Goal: Task Accomplishment & Management: Complete application form

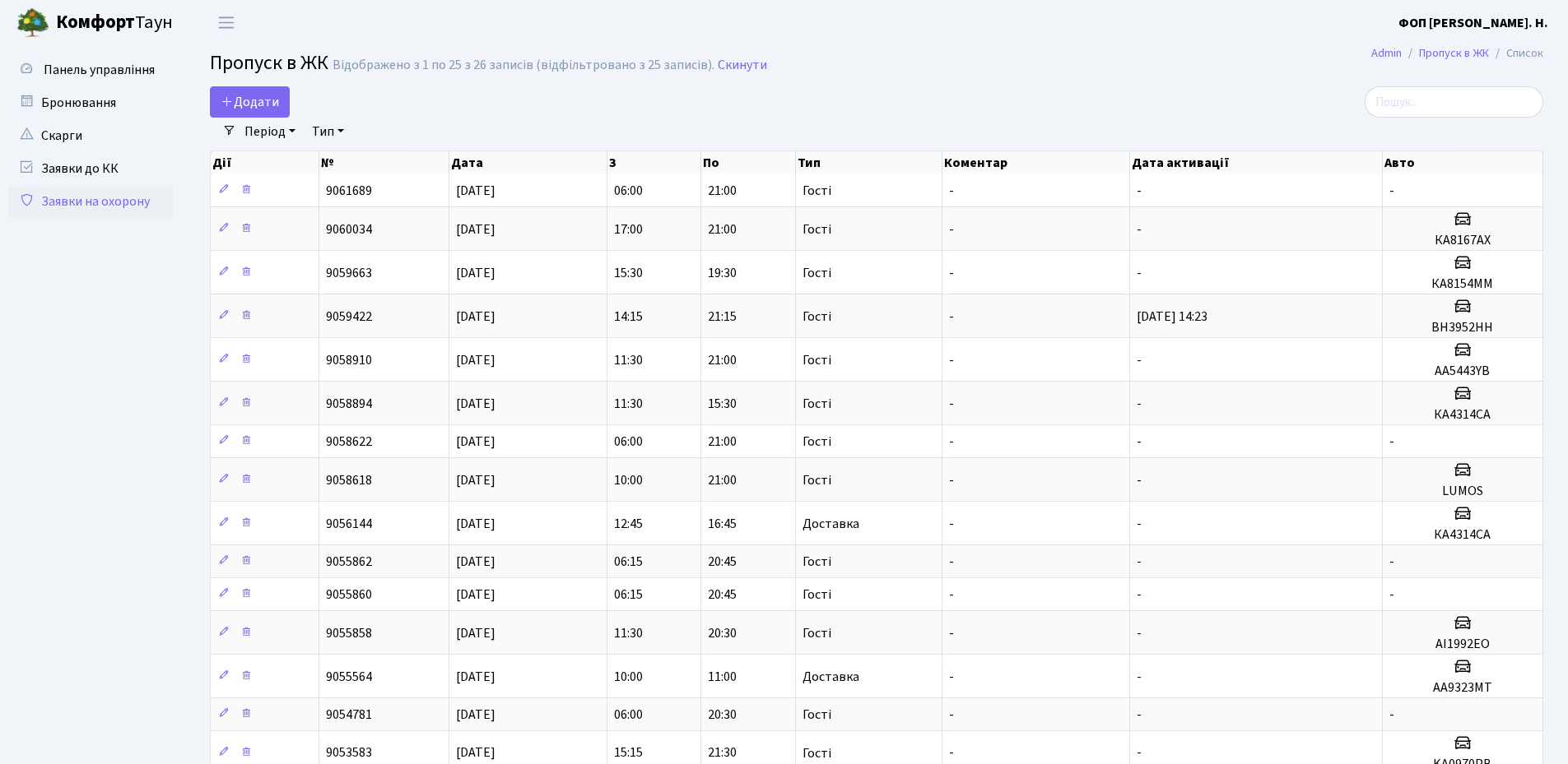
select select "25"
click at [1012, 64] on h2 "Пропуск в ЖК Відображено з 1 по 25 з 26 записів (відфільтровано з 25 записів). …" at bounding box center [876, 66] width 1333 height 28
click at [267, 98] on span "Додати" at bounding box center [249, 102] width 59 height 18
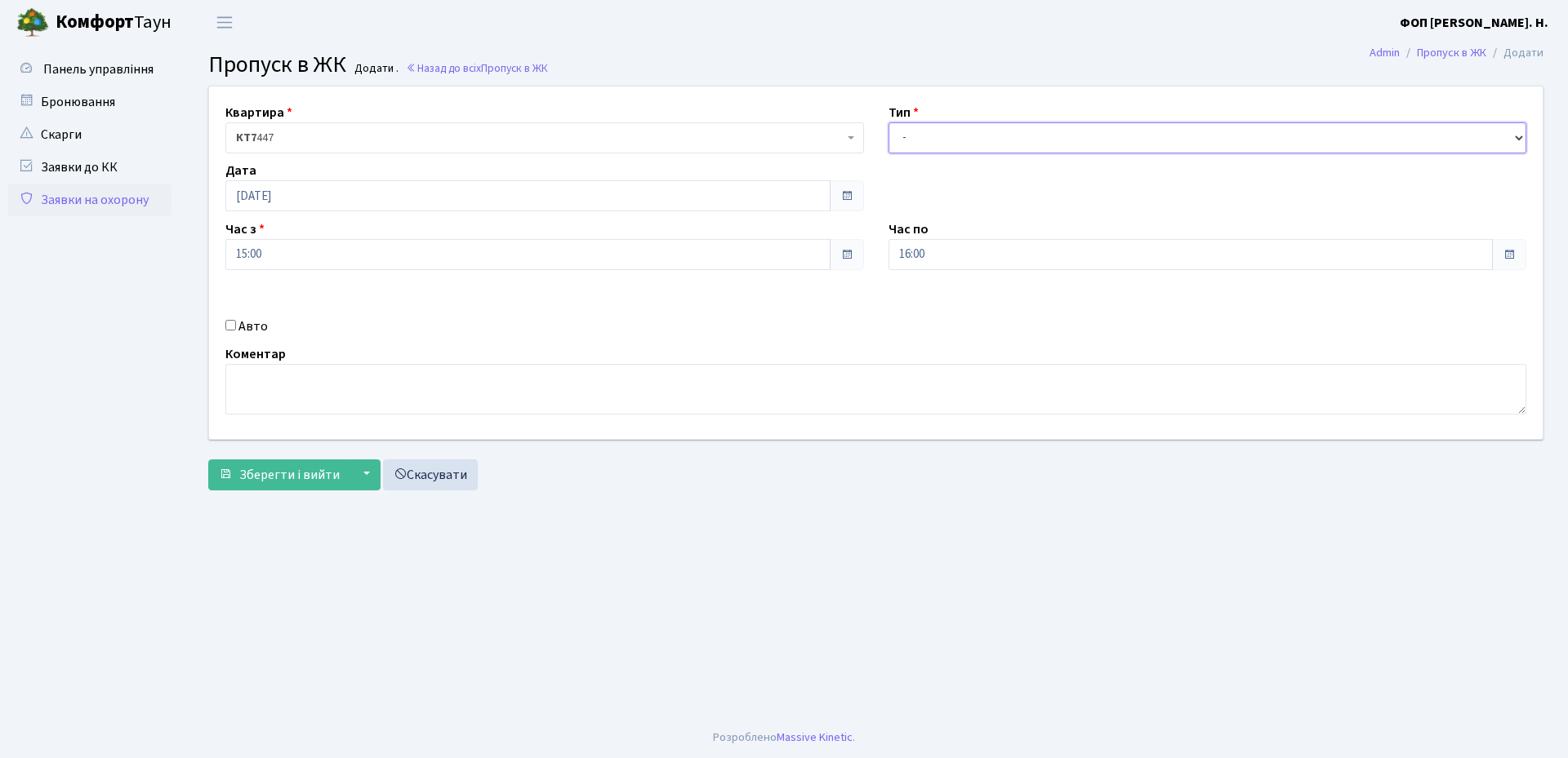
click at [977, 138] on select "- Доставка Таксі Гості Сервіс" at bounding box center [1207, 138] width 638 height 31
select select "3"
click at [889, 122] on select "- Доставка Таксі Гості Сервіс" at bounding box center [1207, 138] width 638 height 31
click at [248, 328] on label "Авто" at bounding box center [253, 327] width 30 height 20
click at [236, 328] on input "Авто" at bounding box center [230, 325] width 11 height 11
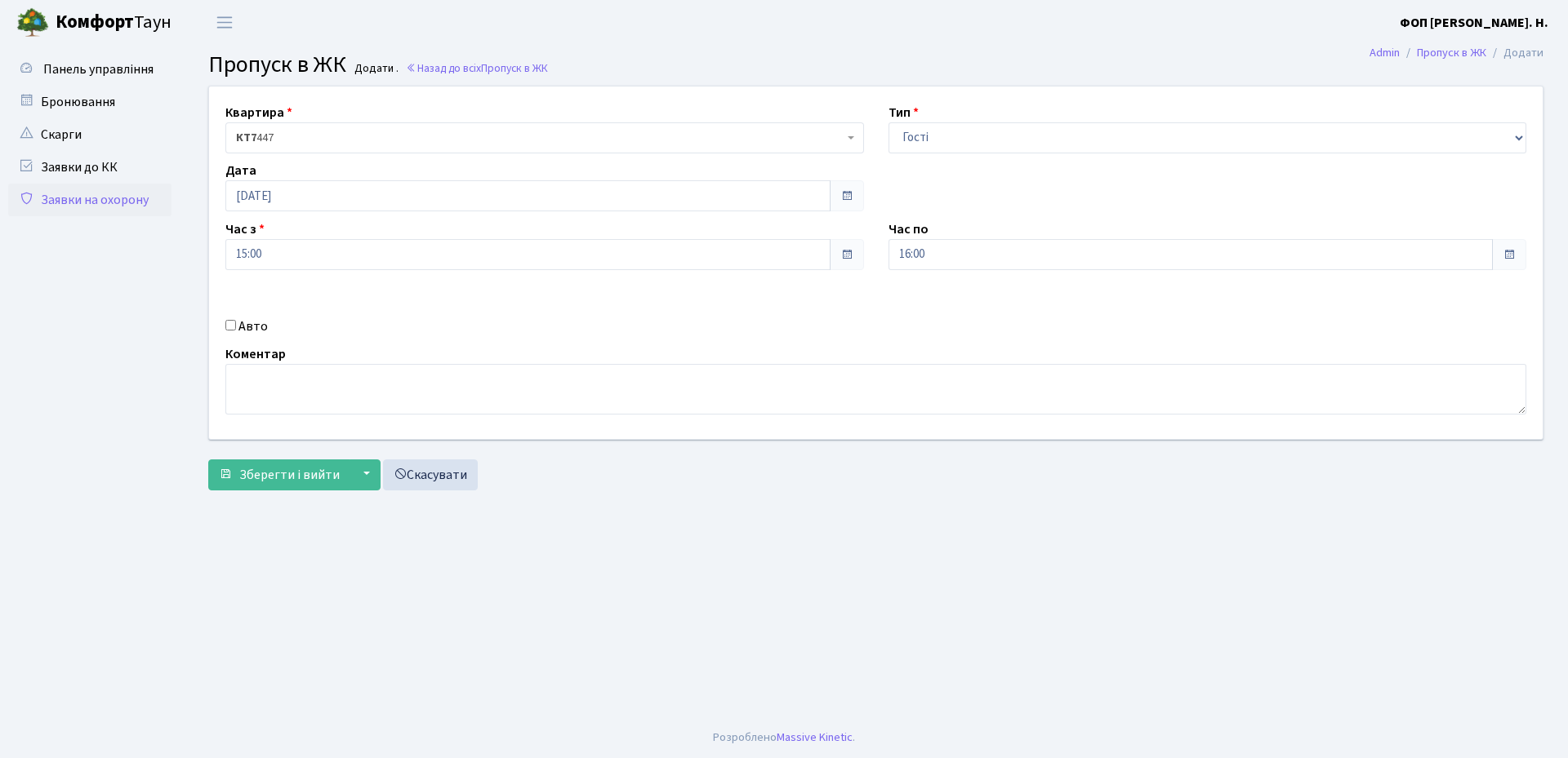
checkbox input "true"
click at [991, 319] on input "text" at bounding box center [1207, 313] width 638 height 31
type input "аа3655іі"
click at [1024, 587] on main "Admin Пропуск в ЖК Додати Пропуск в ЖК Додати . Назад до всіх Пропуск в ЖК Квар…" at bounding box center [876, 381] width 1384 height 673
click at [927, 246] on input "16:00" at bounding box center [1191, 255] width 605 height 31
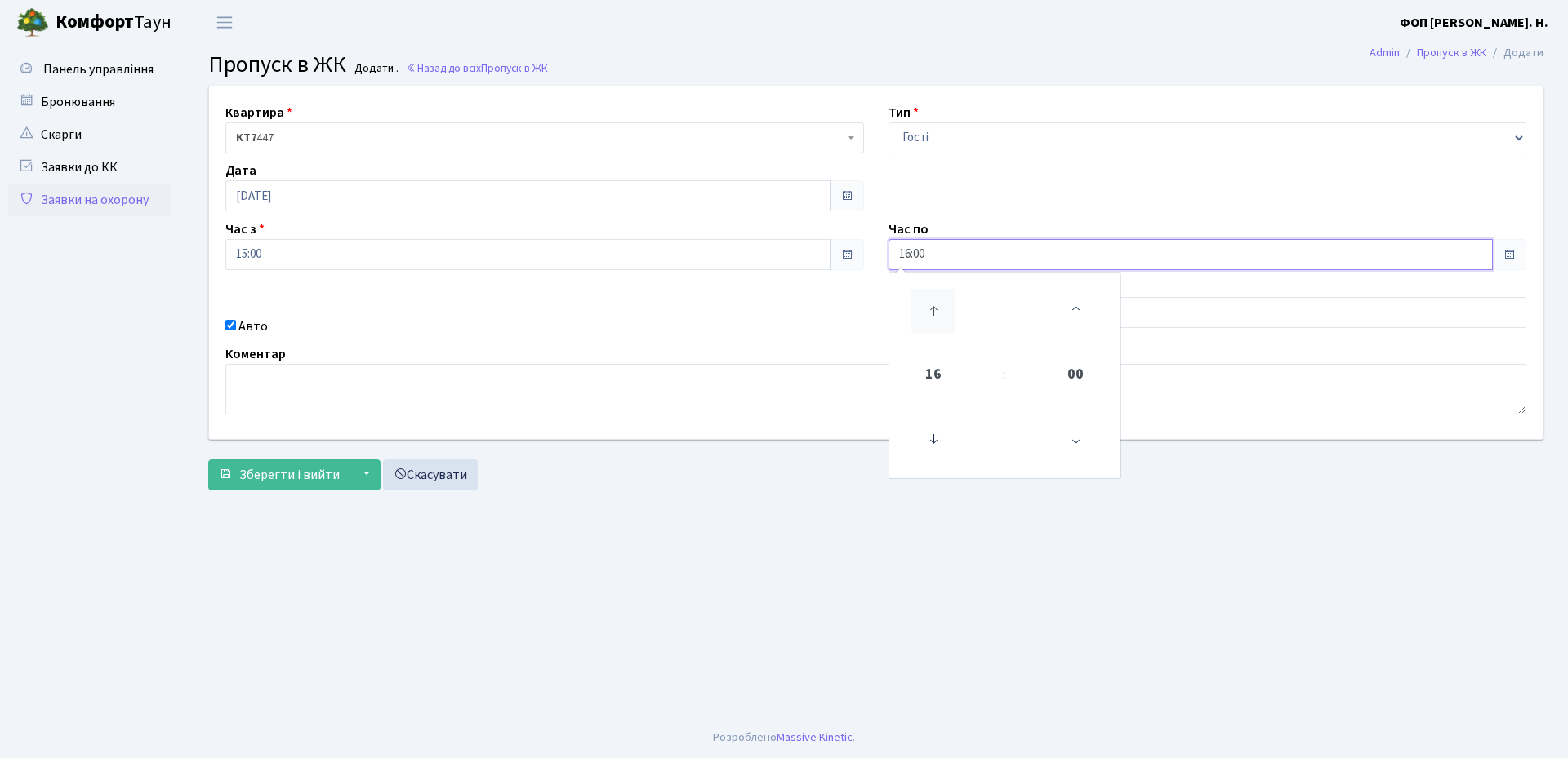
click at [931, 309] on icon at bounding box center [933, 311] width 44 height 44
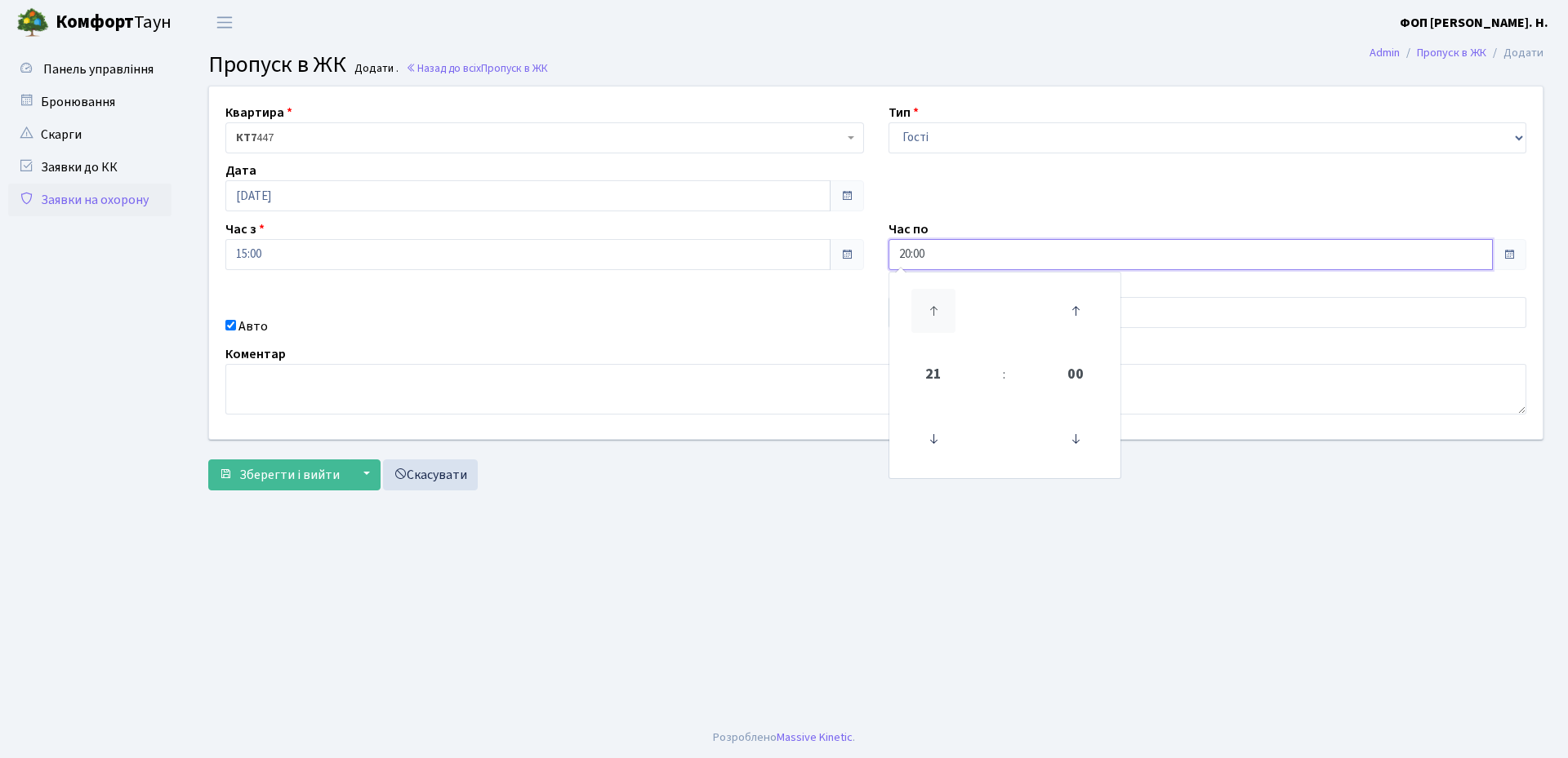
type input "21:00"
click at [262, 469] on span "Зберегти і вийти" at bounding box center [289, 475] width 100 height 18
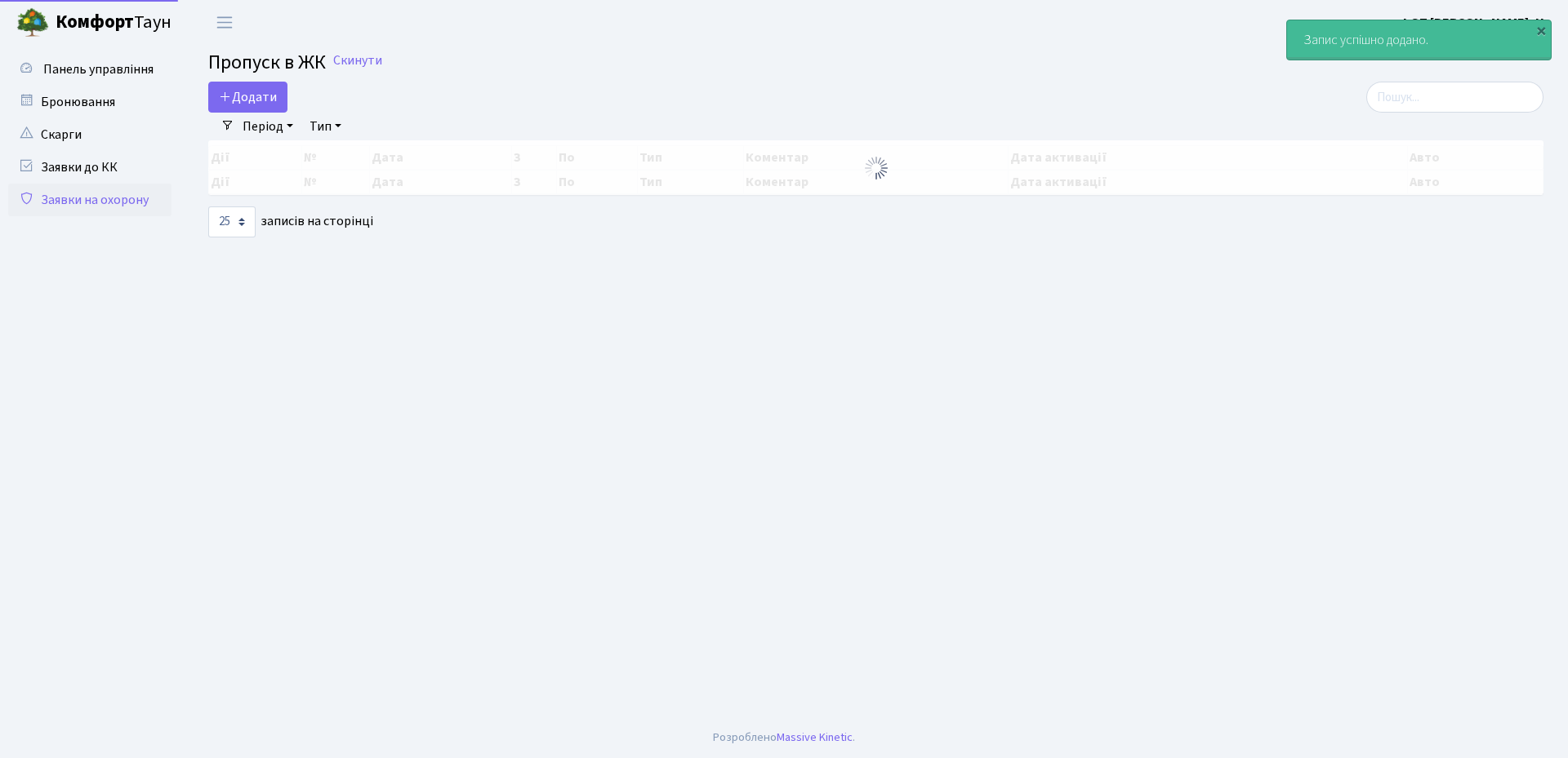
select select "25"
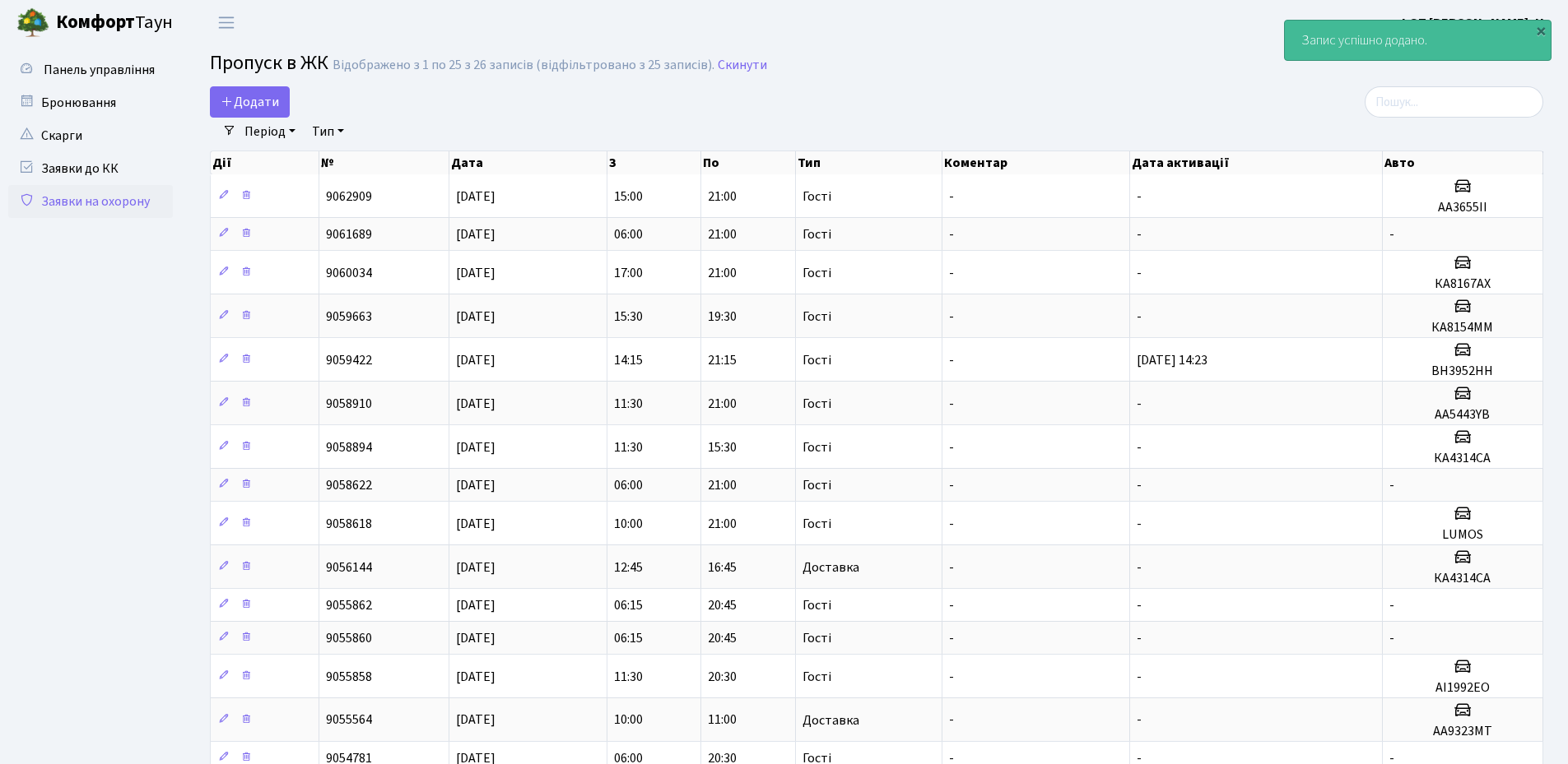
click at [1161, 82] on main "Admin Пропуск в ЖК Список Пропуск в ЖК Відображено з 1 по 25 з 26 записів (відф…" at bounding box center [877, 658] width 1383 height 1225
